Goal: Use online tool/utility: Use online tool/utility

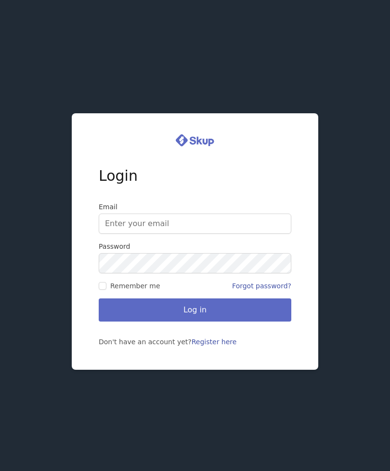
click at [264, 234] on input "Email" at bounding box center [195, 224] width 193 height 20
type input "[EMAIL_ADDRESS][DOMAIN_NAME]"
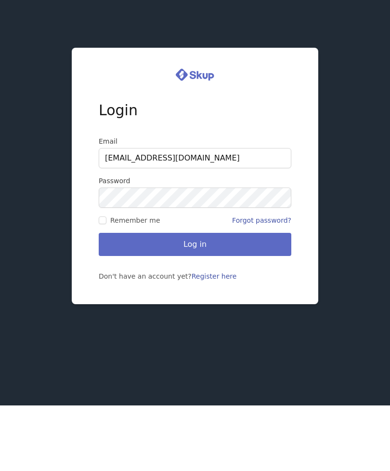
click at [105, 282] on input "Remember me" at bounding box center [103, 286] width 8 height 8
checkbox input "true"
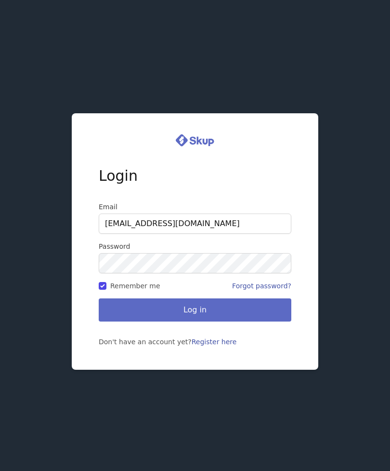
click at [252, 299] on button "Log in" at bounding box center [195, 309] width 193 height 23
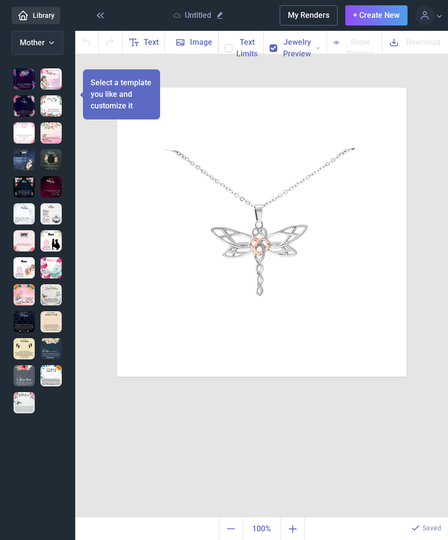
click at [26, 46] on span "Mother" at bounding box center [32, 42] width 25 height 9
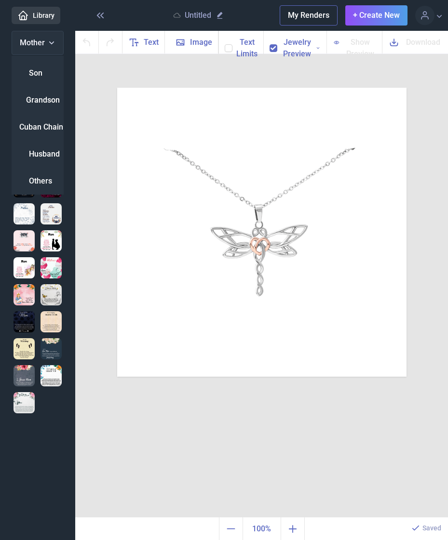
scroll to position [35, 0]
click at [40, 175] on span "Others" at bounding box center [40, 181] width 23 height 12
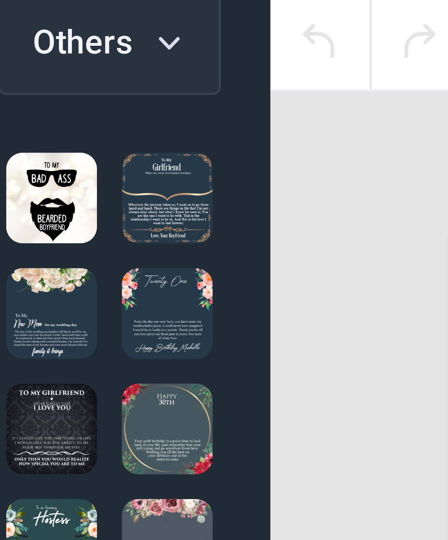
click at [13, 149] on img at bounding box center [23, 159] width 21 height 21
checkbox input "false"
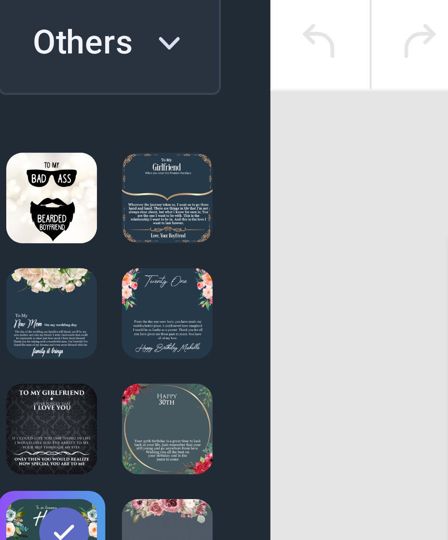
scroll to position [0, 0]
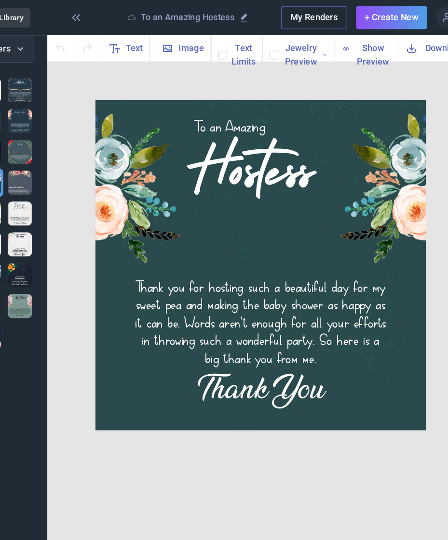
click at [260, 88] on div "Hostess" at bounding box center [261, 88] width 289 height 0
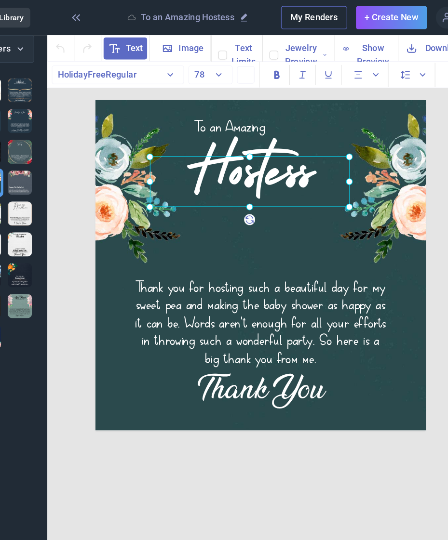
click at [144, 38] on span "Text" at bounding box center [151, 43] width 15 height 12
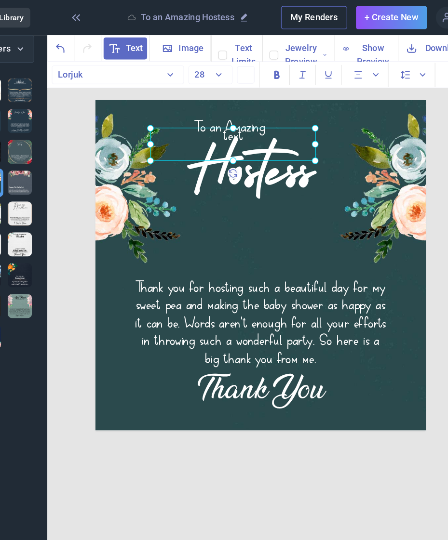
click at [224, 133] on div at bounding box center [237, 126] width 145 height 29
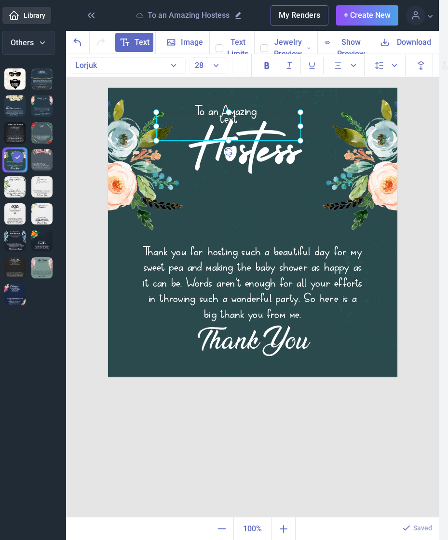
scroll to position [4, 9]
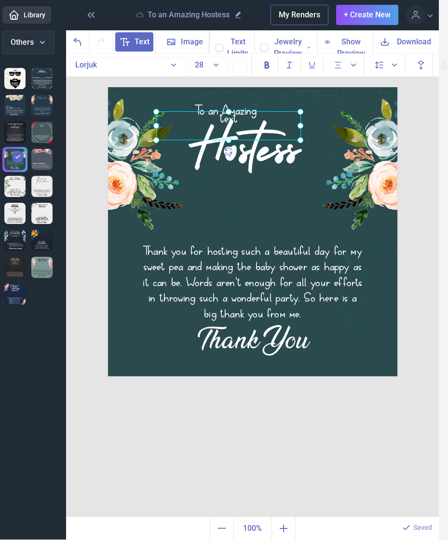
click at [228, 119] on div at bounding box center [228, 126] width 145 height 29
click at [131, 45] on span "Text" at bounding box center [134, 42] width 38 height 19
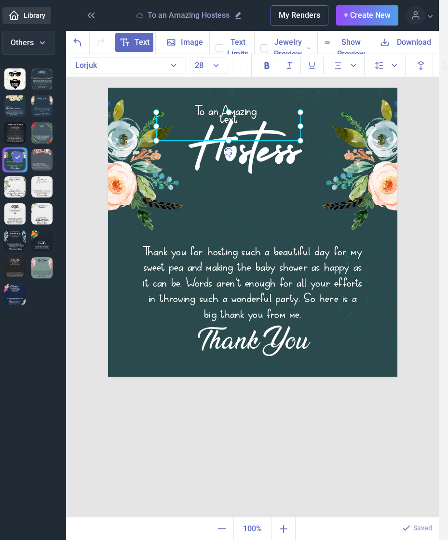
click at [256, 122] on div at bounding box center [228, 126] width 145 height 29
click at [85, 64] on span "Lorjuk" at bounding box center [86, 65] width 22 height 9
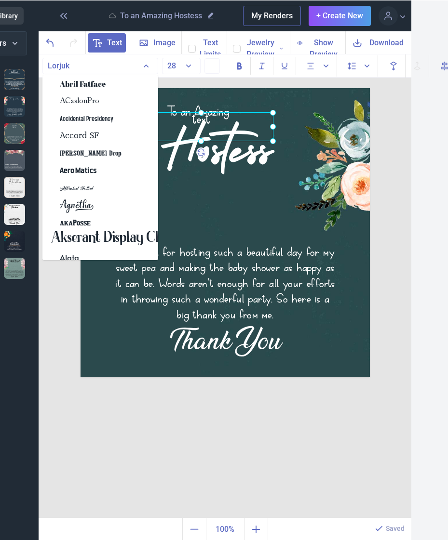
scroll to position [0, 41]
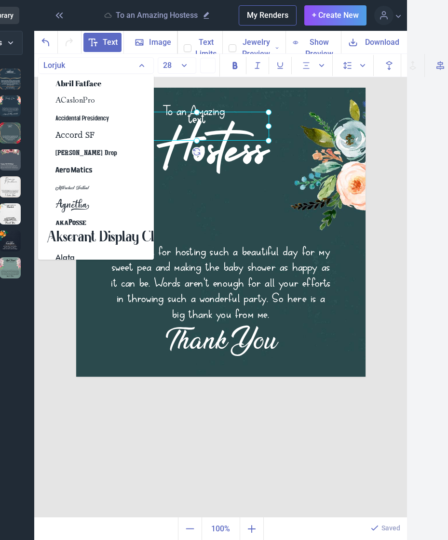
click at [0, 0] on icon at bounding box center [0, 0] width 0 height 0
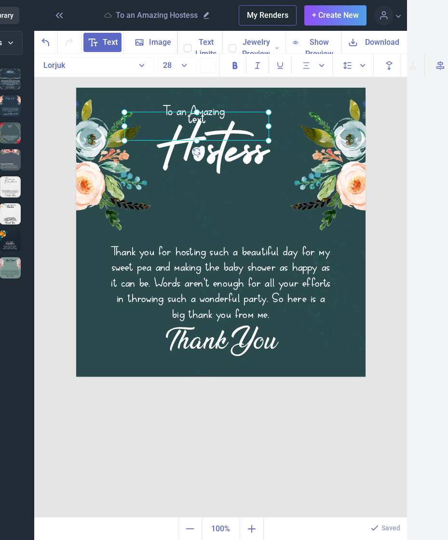
click at [207, 117] on div at bounding box center [196, 126] width 145 height 29
click at [206, 116] on div "text" at bounding box center [196, 126] width 145 height 29
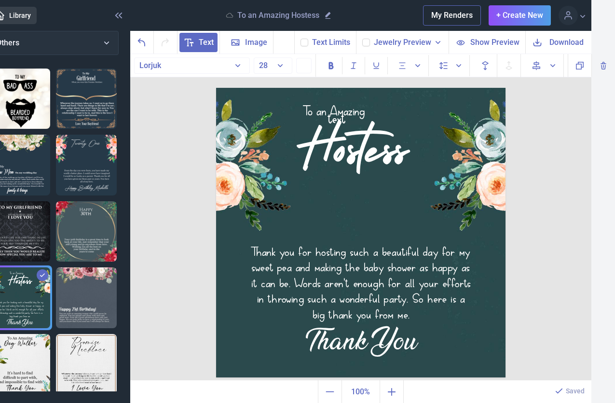
scroll to position [0, 23]
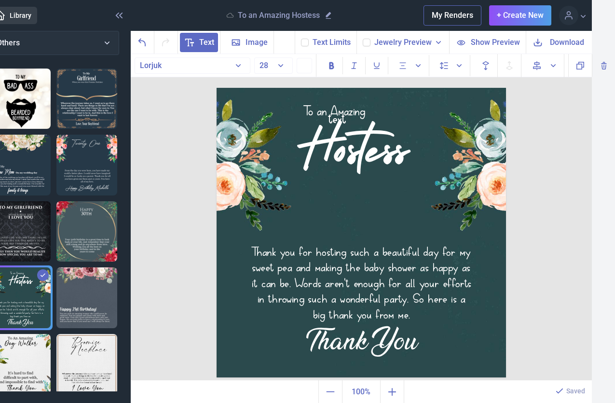
click at [447, 71] on span "Align to page" at bounding box center [544, 65] width 35 height 19
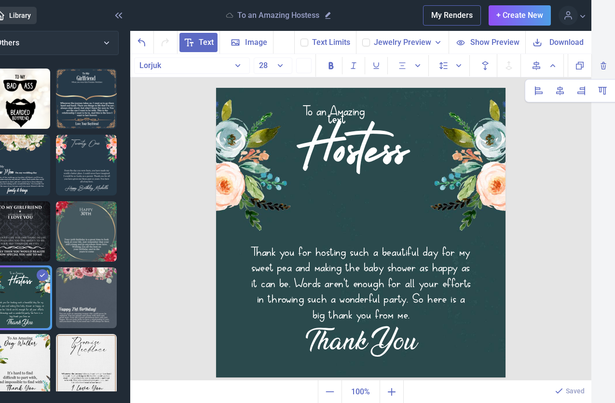
click at [447, 171] on div "To an Amazing Hostess Thank you for hosting such a beautiful day for my sweet p…" at bounding box center [360, 217] width 461 height 326
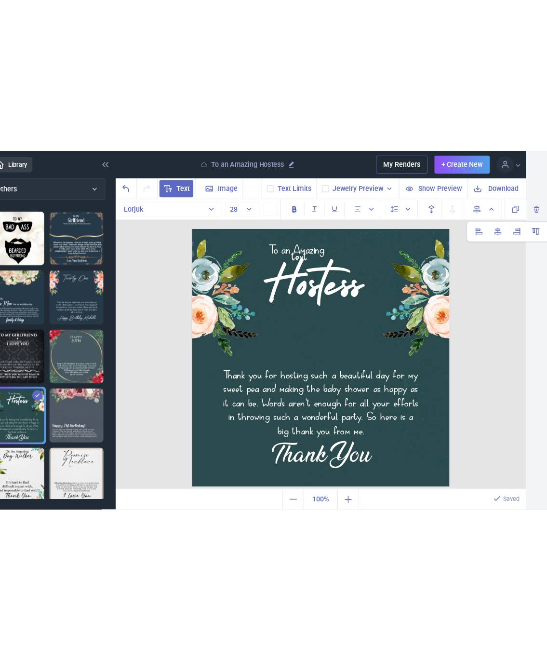
scroll to position [0, 0]
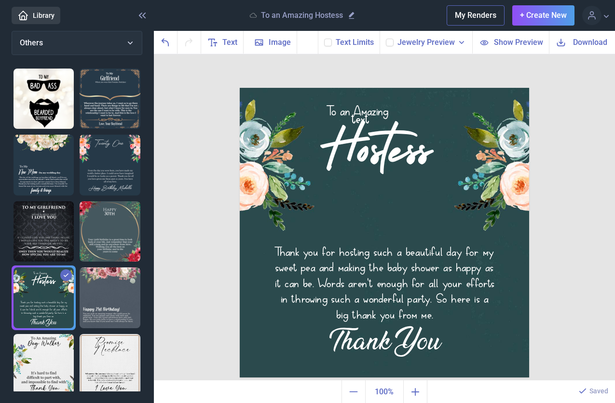
click at [398, 88] on div "text" at bounding box center [384, 88] width 289 height 0
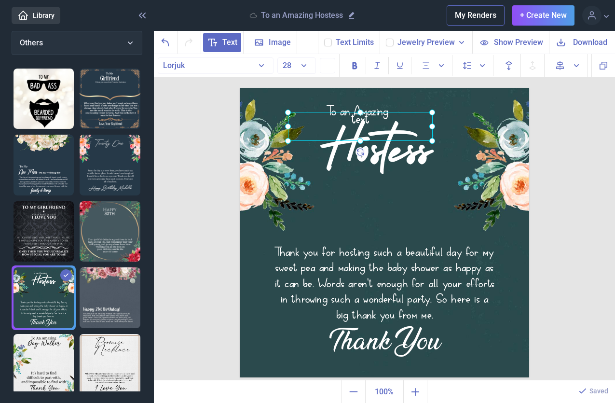
click at [389, 88] on div "Hostess" at bounding box center [384, 88] width 289 height 0
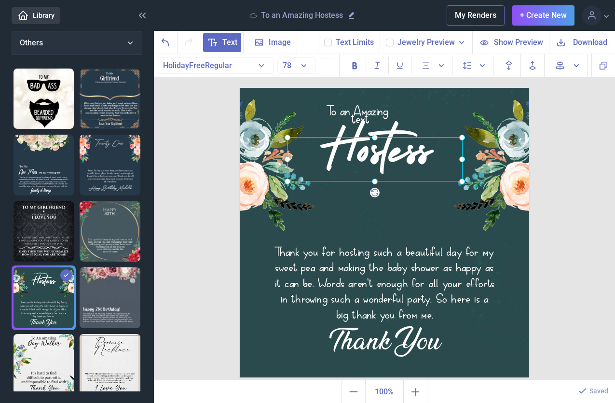
click at [360, 88] on div "text" at bounding box center [384, 88] width 289 height 0
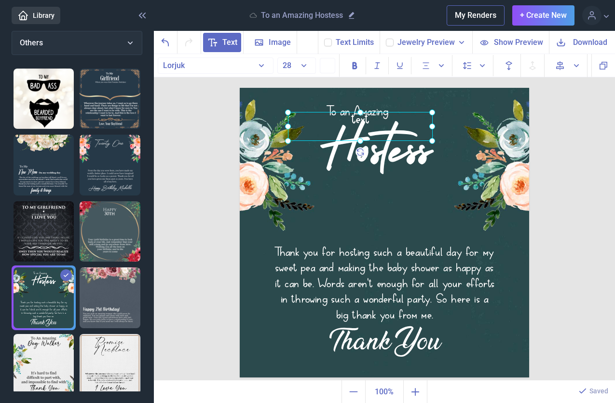
click at [225, 45] on span "Text" at bounding box center [229, 43] width 15 height 12
click at [309, 46] on div "Text Image Background Text Limits Jewelry Preview Necklet - Dragonfly Necklet -…" at bounding box center [384, 42] width 461 height 23
click at [408, 88] on div "Hostess" at bounding box center [384, 88] width 289 height 0
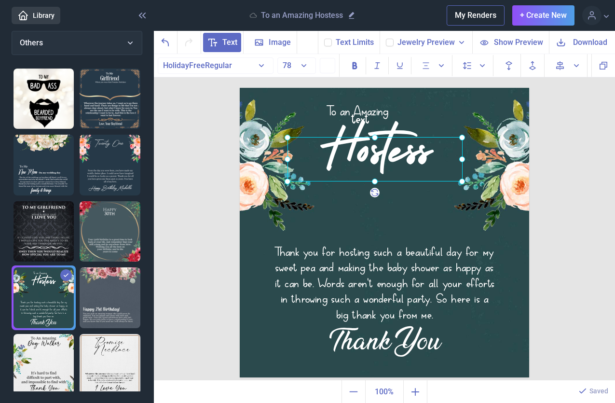
click at [398, 154] on div at bounding box center [374, 159] width 175 height 44
click at [383, 88] on div "text" at bounding box center [384, 88] width 289 height 0
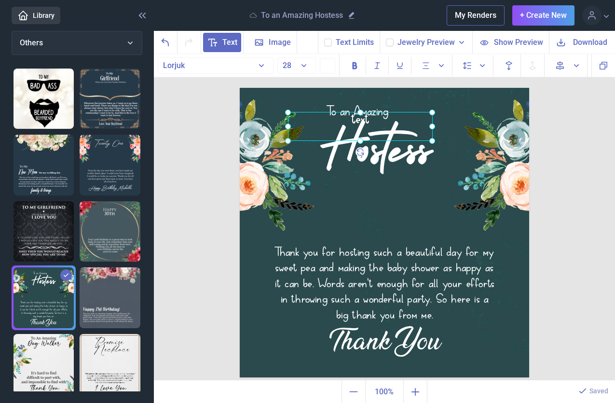
click at [0, 0] on icon at bounding box center [0, 0] width 0 height 0
click at [333, 104] on div "To an Amazing" at bounding box center [357, 112] width 124 height 17
